Goal: Find specific page/section: Find specific page/section

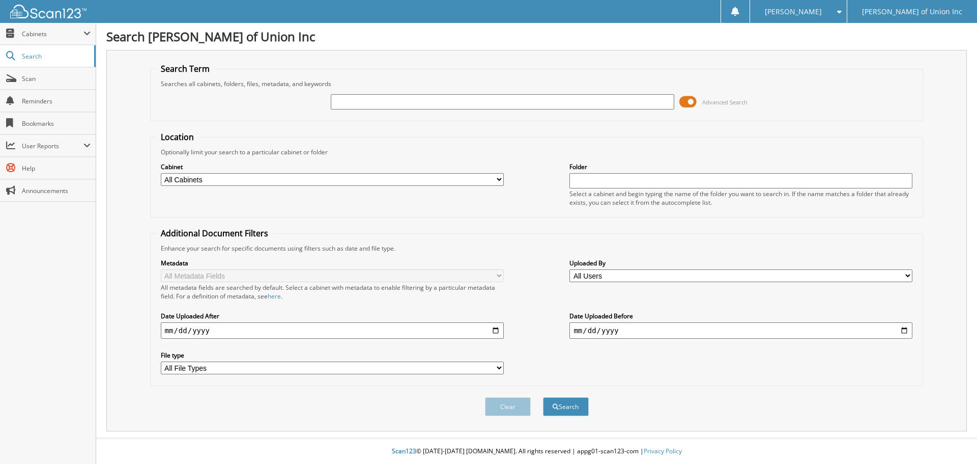
click at [358, 101] on input "text" at bounding box center [502, 101] width 343 height 15
type input "686679"
click at [324, 175] on select "All Cabinets ACCOUNTS PAYABLE CAR DEALS CASHIER REPORTS EMPLOYEE HANDBOOK FORMS…" at bounding box center [332, 179] width 343 height 13
select select "1850"
click at [161, 173] on select "All Cabinets ACCOUNTS PAYABLE CAR DEALS CASHIER REPORTS EMPLOYEE HANDBOOK FORMS…" at bounding box center [332, 179] width 343 height 13
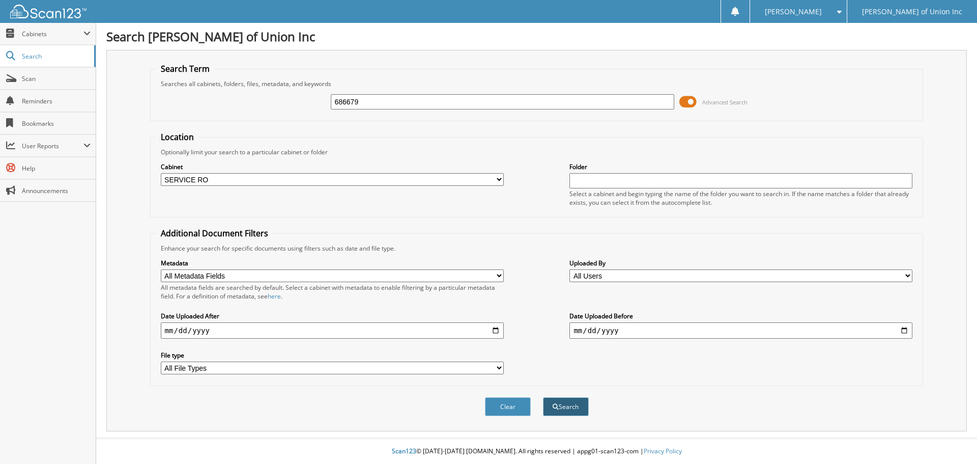
click at [572, 404] on button "Search" at bounding box center [566, 406] width 46 height 19
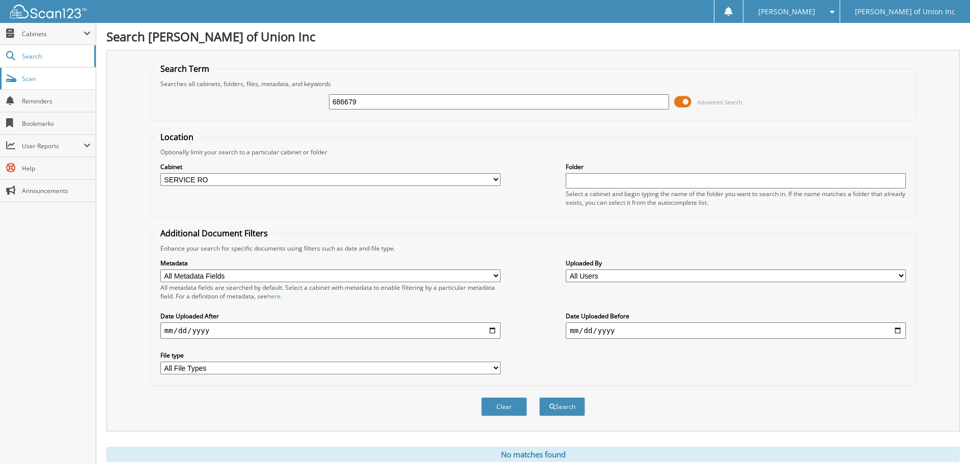
click at [31, 80] on span "Scan" at bounding box center [56, 78] width 69 height 9
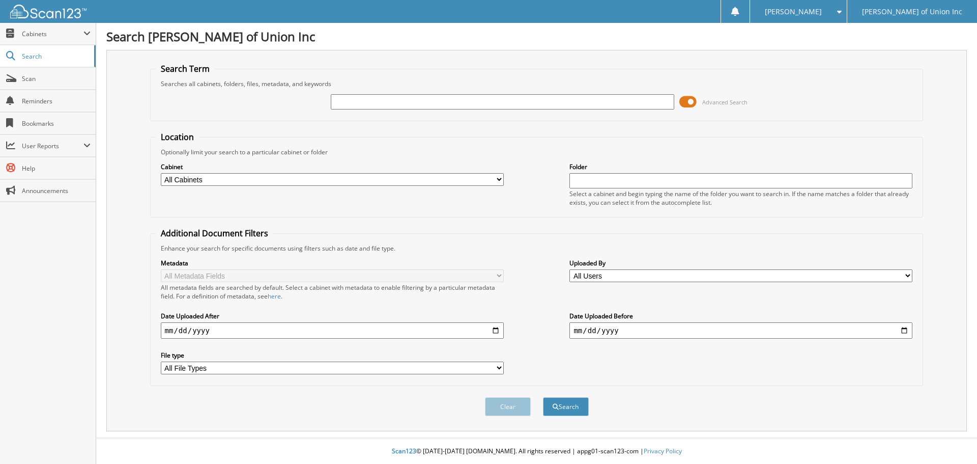
click at [338, 105] on input "text" at bounding box center [502, 101] width 343 height 15
type input "686679"
click at [401, 173] on select "All Cabinets ACCOUNTS PAYABLE CAR DEALS CASHIER REPORTS EMPLOYEE HANDBOOK FORMS…" at bounding box center [332, 179] width 343 height 13
select select "1850"
click at [161, 173] on select "All Cabinets ACCOUNTS PAYABLE CAR DEALS CASHIER REPORTS EMPLOYEE HANDBOOK FORMS…" at bounding box center [332, 179] width 343 height 13
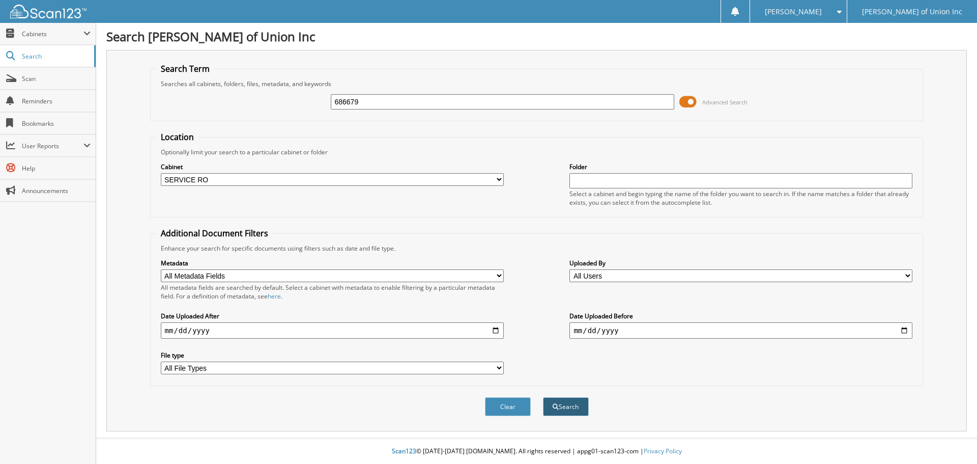
click at [578, 407] on button "Search" at bounding box center [566, 406] width 46 height 19
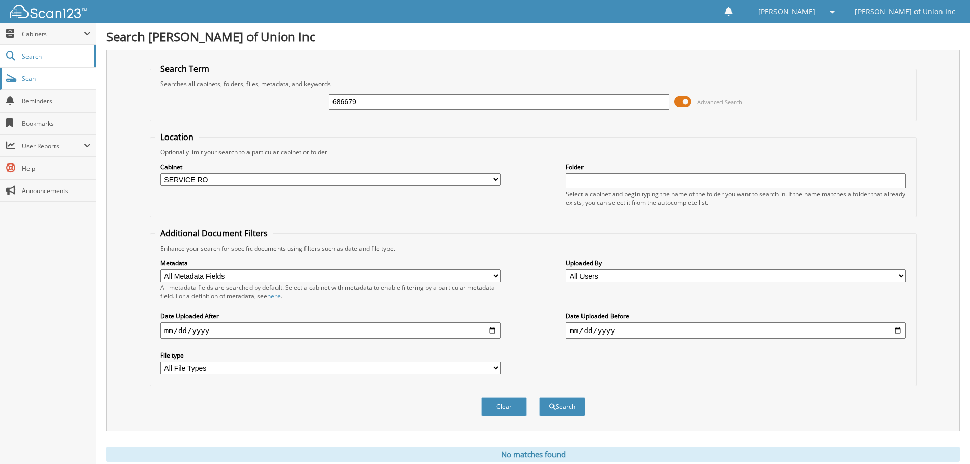
click at [28, 80] on span "Scan" at bounding box center [56, 78] width 69 height 9
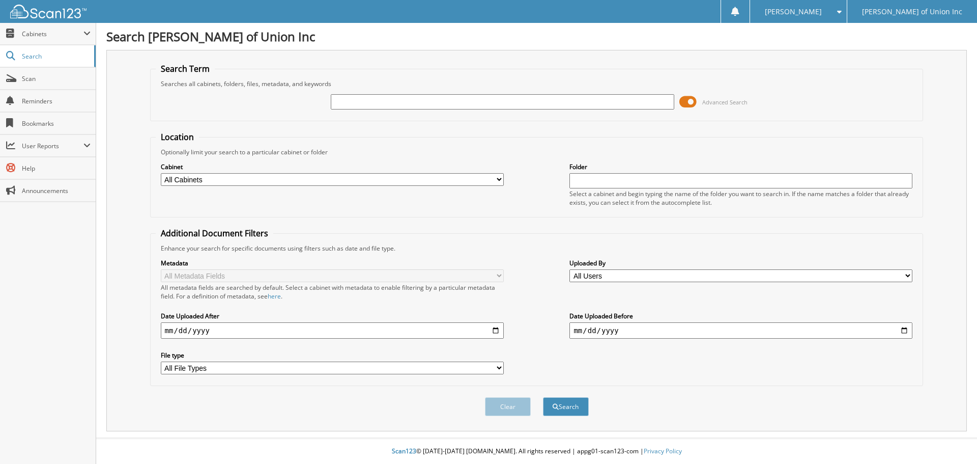
click at [359, 99] on input "text" at bounding box center [502, 101] width 343 height 15
type input "686679"
click at [301, 181] on select "All Cabinets ACCOUNTS PAYABLE CAR DEALS CASHIER REPORTS EMPLOYEE HANDBOOK FORMS…" at bounding box center [332, 179] width 343 height 13
select select "1850"
click at [161, 173] on select "All Cabinets ACCOUNTS PAYABLE CAR DEALS CASHIER REPORTS EMPLOYEE HANDBOOK FORMS…" at bounding box center [332, 179] width 343 height 13
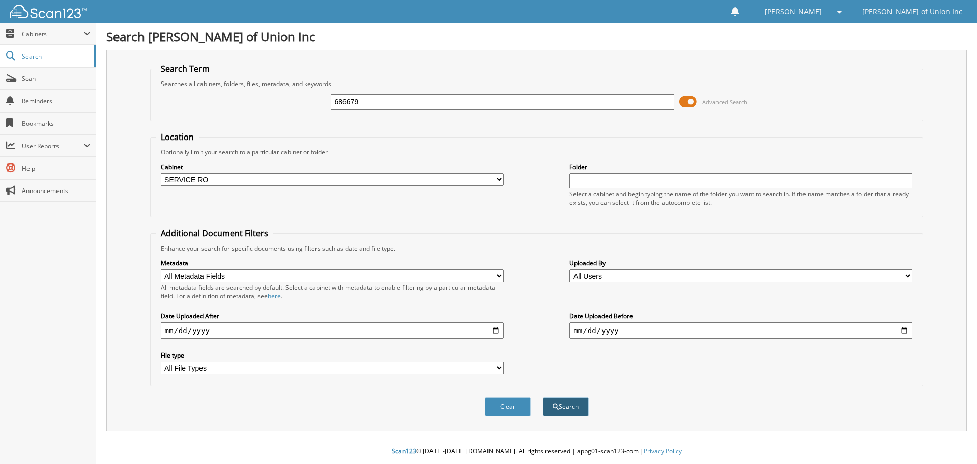
click at [566, 409] on button "Search" at bounding box center [566, 406] width 46 height 19
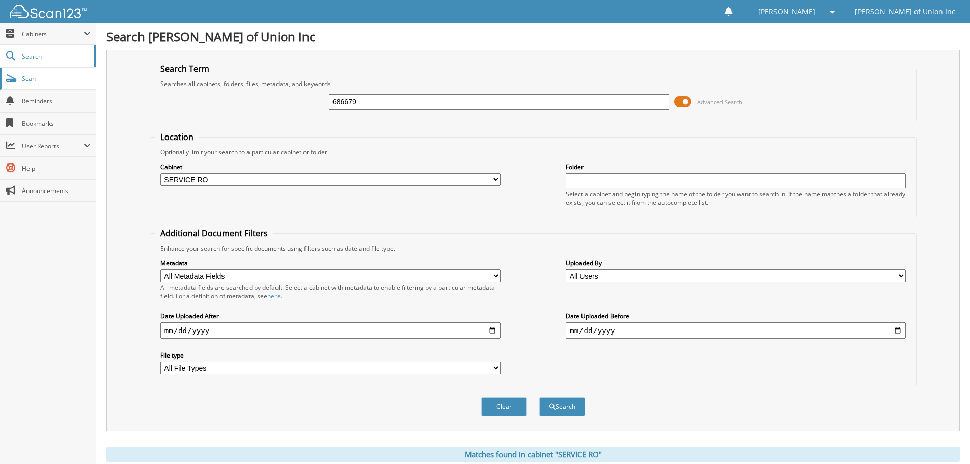
click at [29, 80] on span "Scan" at bounding box center [56, 78] width 69 height 9
